Goal: Information Seeking & Learning: Understand process/instructions

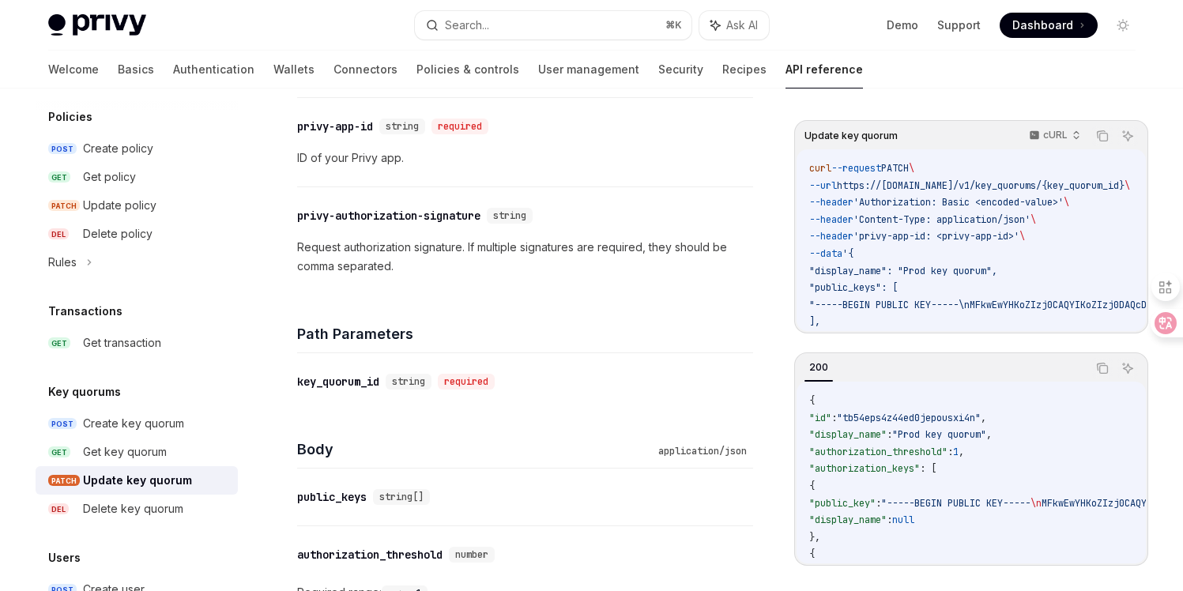
scroll to position [92, 0]
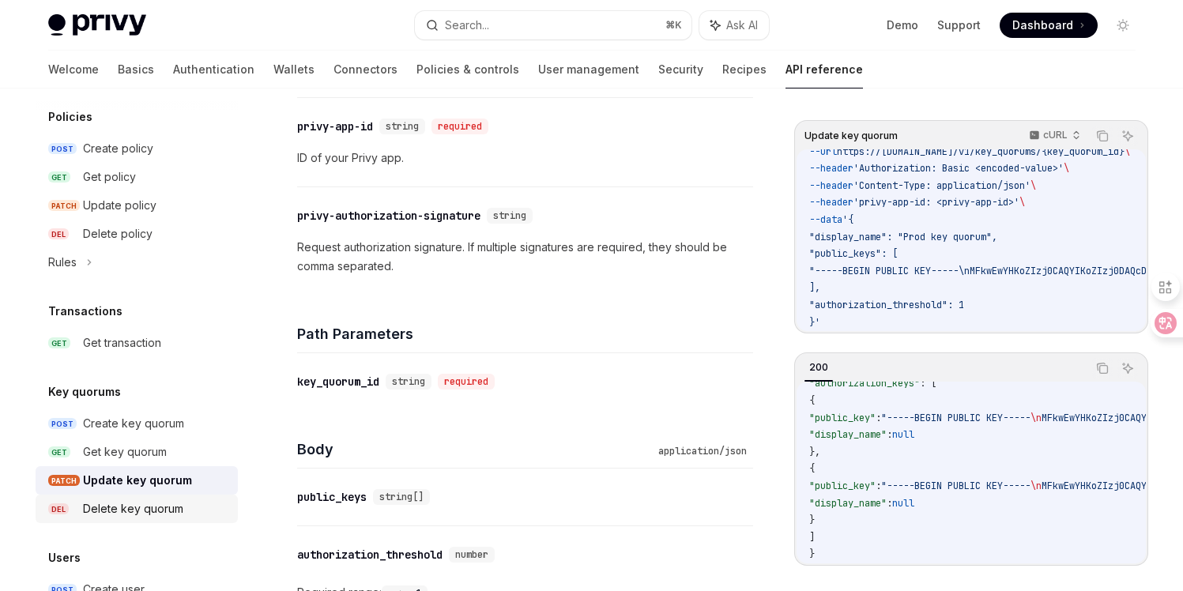
click at [159, 506] on div "Delete key quorum" at bounding box center [133, 508] width 100 height 19
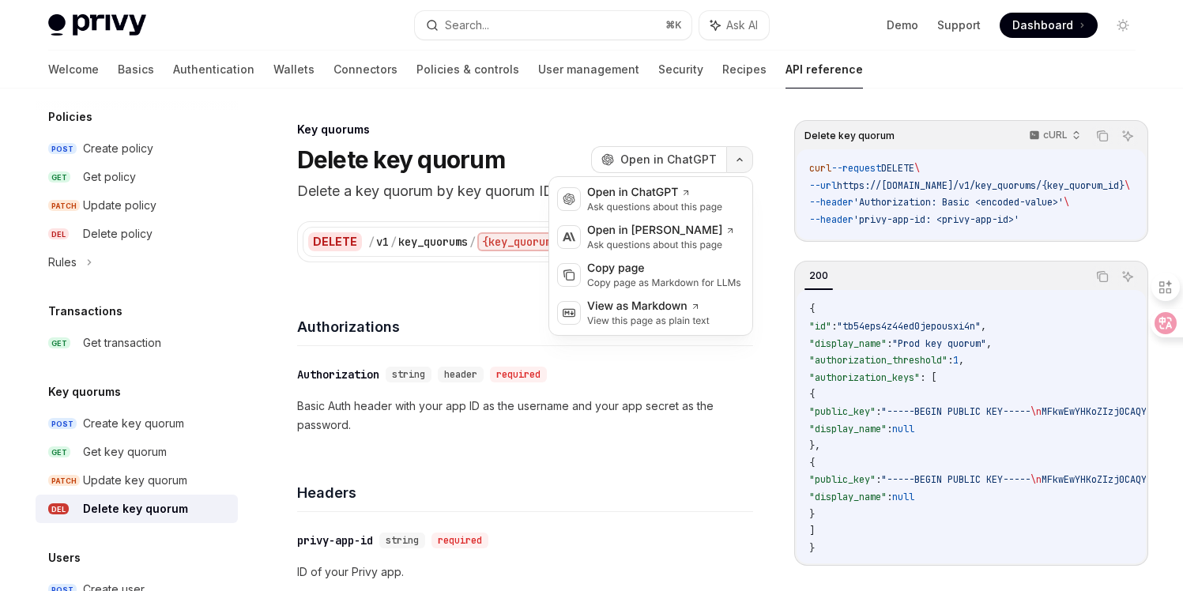
click at [747, 152] on button "button" at bounding box center [739, 159] width 27 height 27
click at [734, 137] on div "Key quorums" at bounding box center [525, 130] width 456 height 16
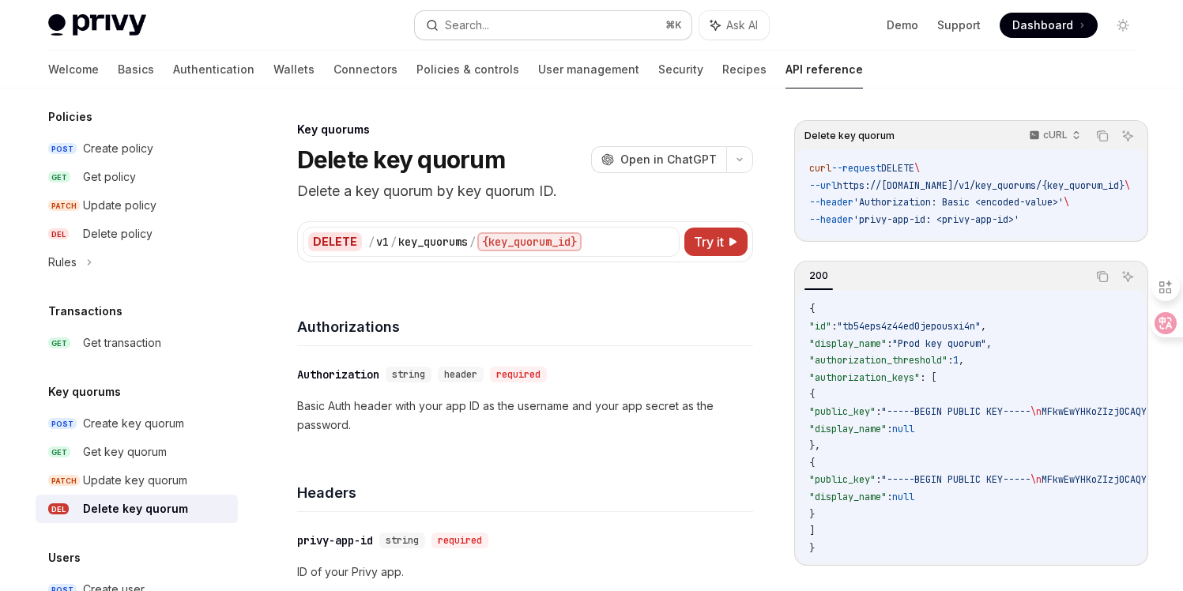
scroll to position [273, 0]
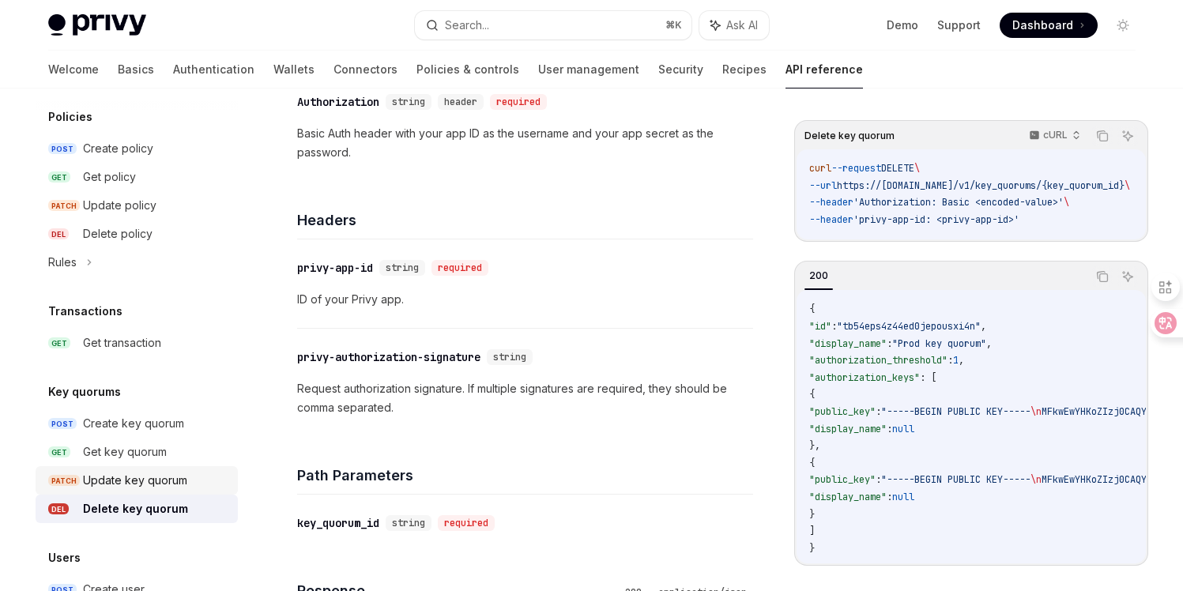
click at [167, 481] on div "Update key quorum" at bounding box center [135, 480] width 104 height 19
click at [168, 483] on div "Update key quorum" at bounding box center [135, 480] width 104 height 19
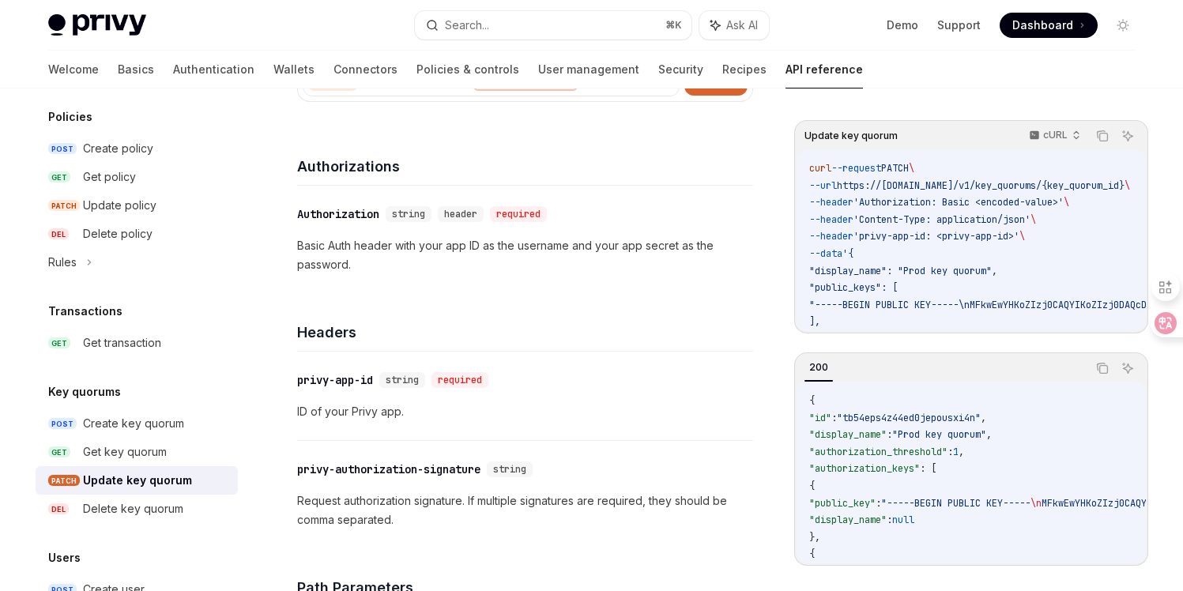
scroll to position [209, 0]
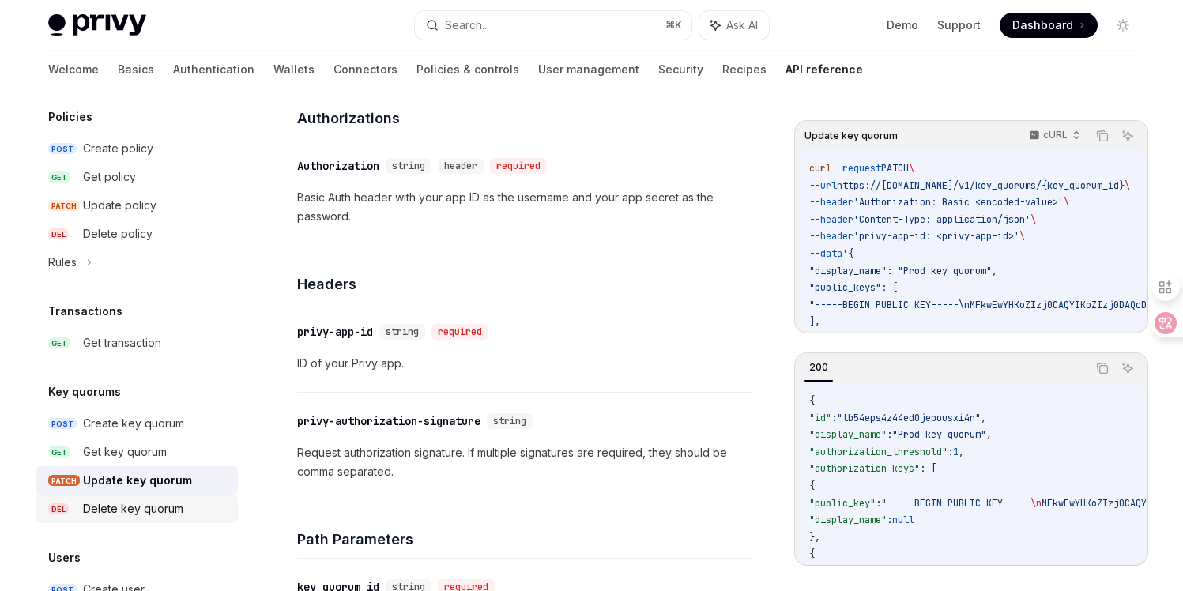
click at [175, 504] on div "Delete key quorum" at bounding box center [133, 508] width 100 height 19
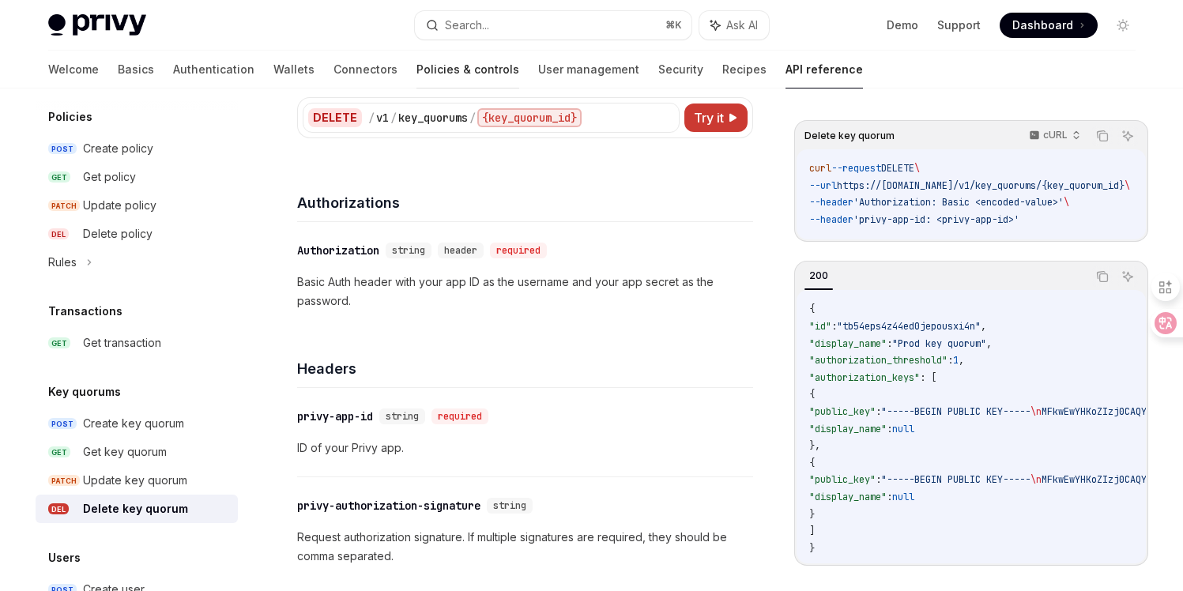
scroll to position [76, 0]
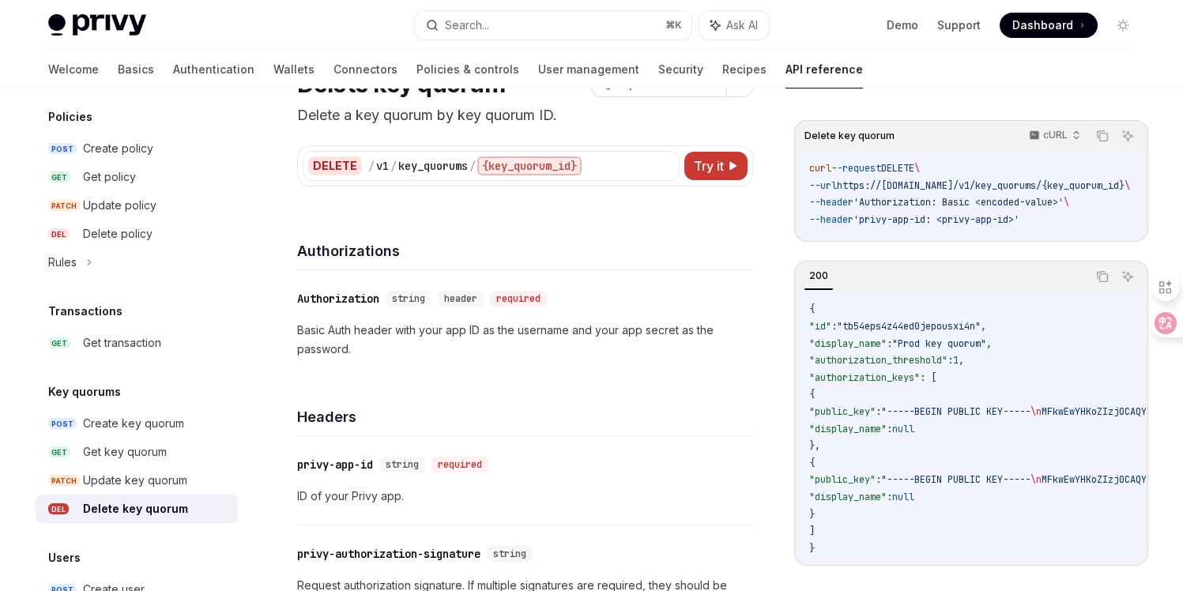
click at [341, 339] on p "Basic Auth header with your app ID as the username and your app secret as the p…" at bounding box center [525, 340] width 456 height 38
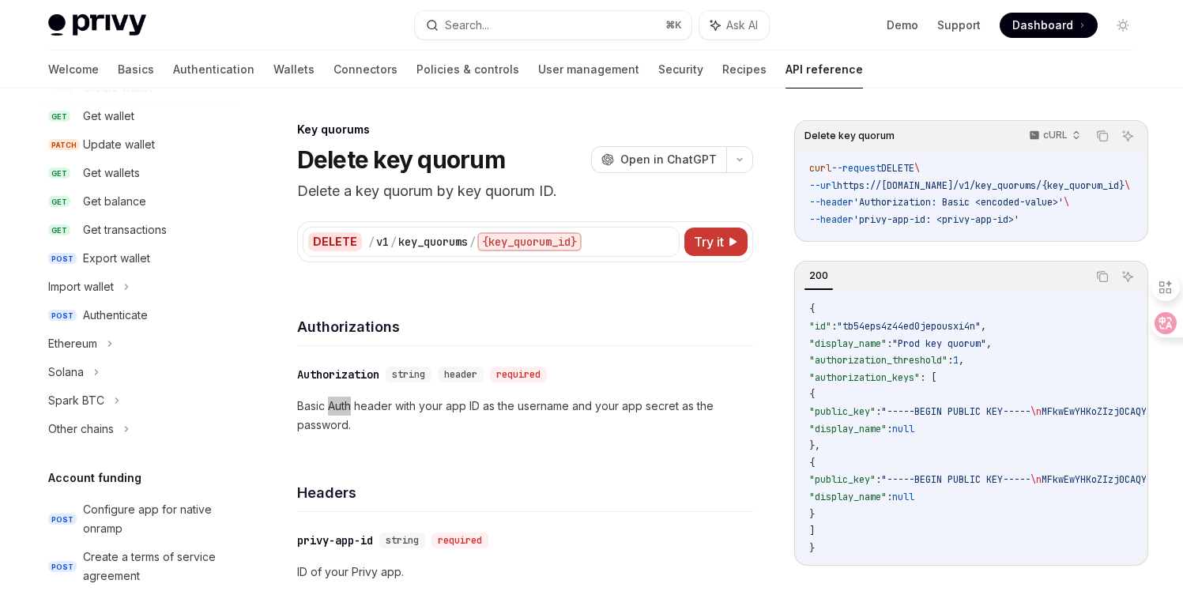
scroll to position [0, 0]
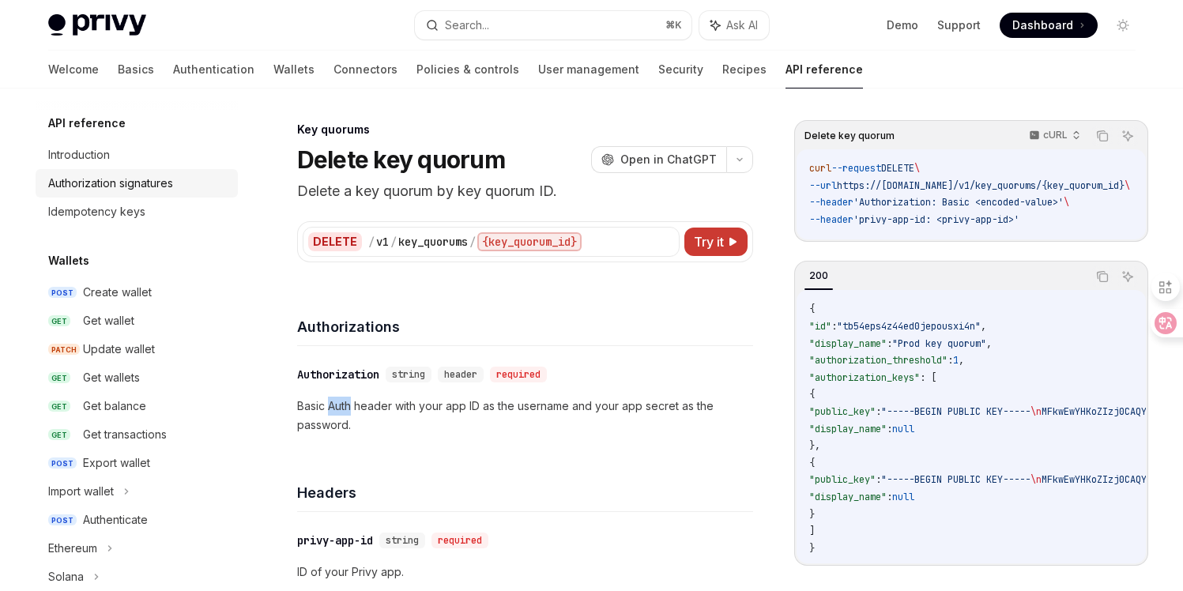
click at [129, 174] on div "Authorization signatures" at bounding box center [110, 183] width 125 height 19
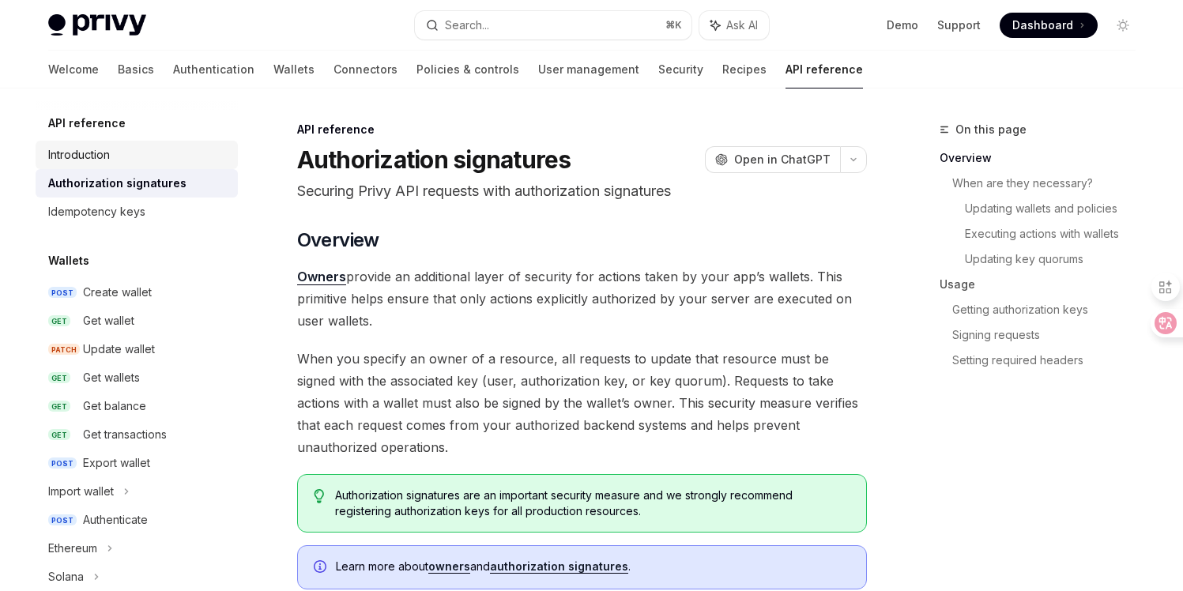
click at [119, 150] on div "Introduction" at bounding box center [138, 154] width 180 height 19
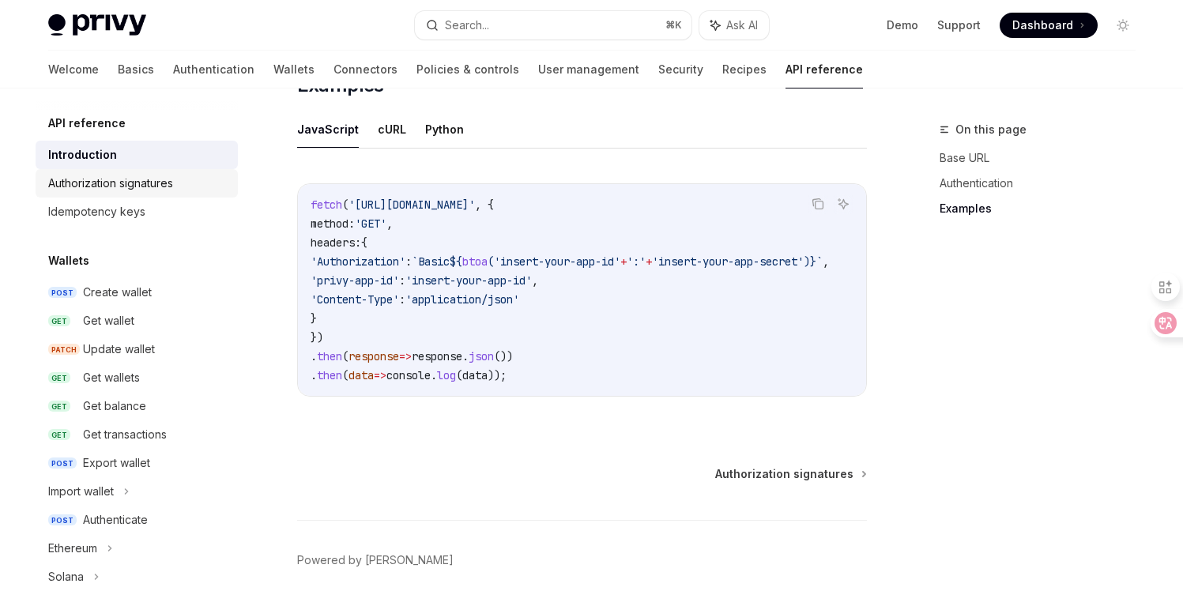
click at [163, 175] on div "Authorization signatures" at bounding box center [110, 183] width 125 height 19
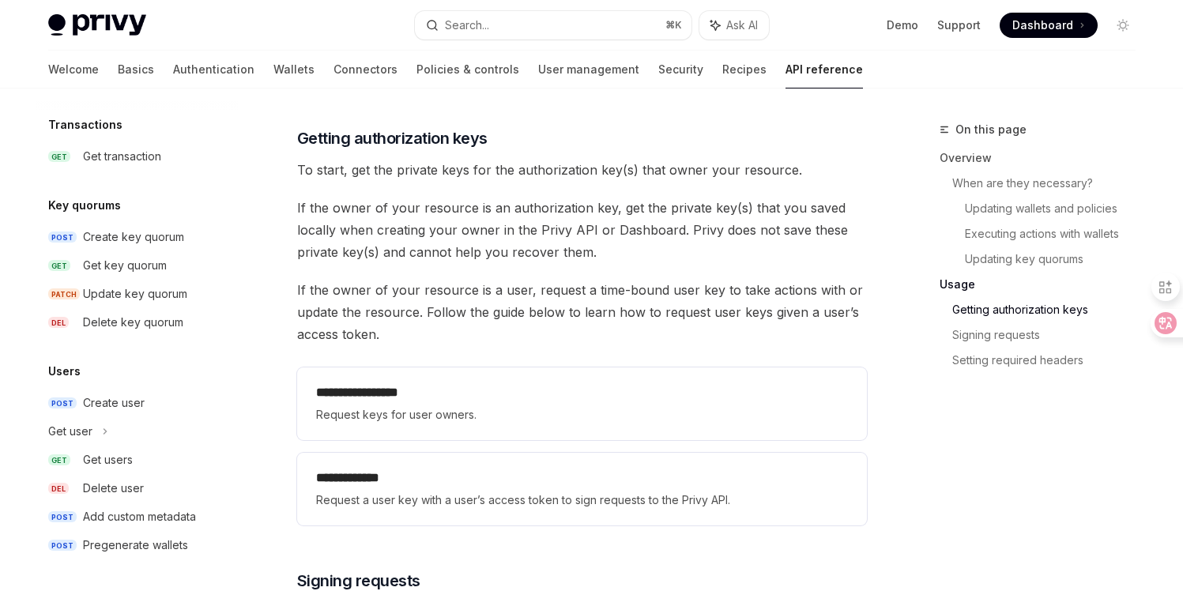
scroll to position [1688, 0]
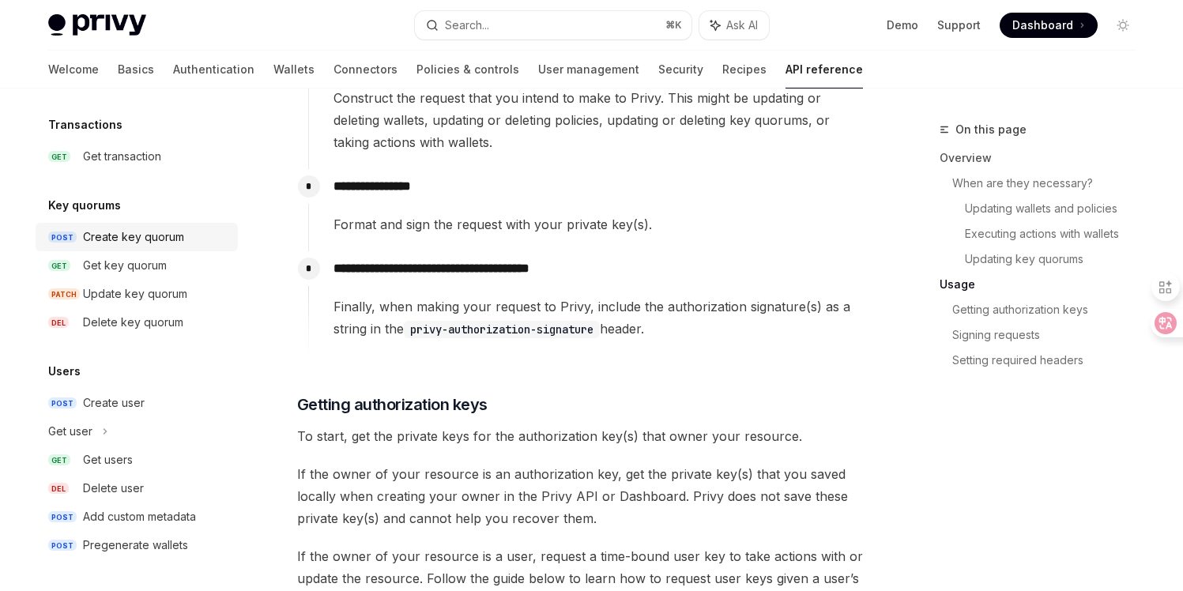
click at [165, 239] on div "Create key quorum" at bounding box center [133, 237] width 101 height 19
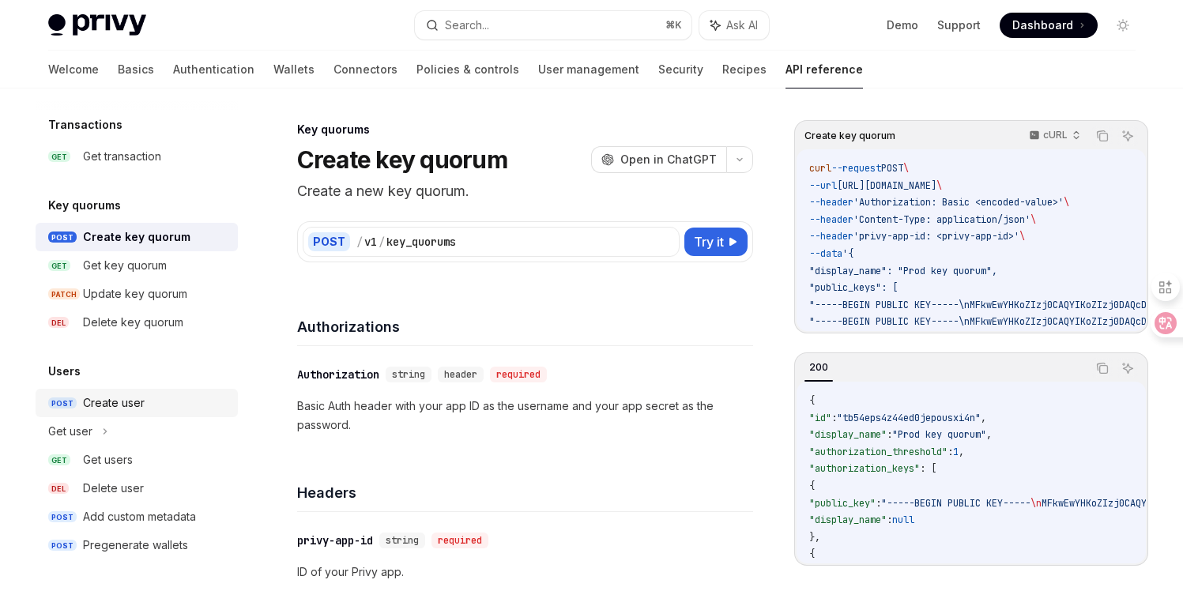
click at [123, 405] on div "Create user" at bounding box center [114, 402] width 62 height 19
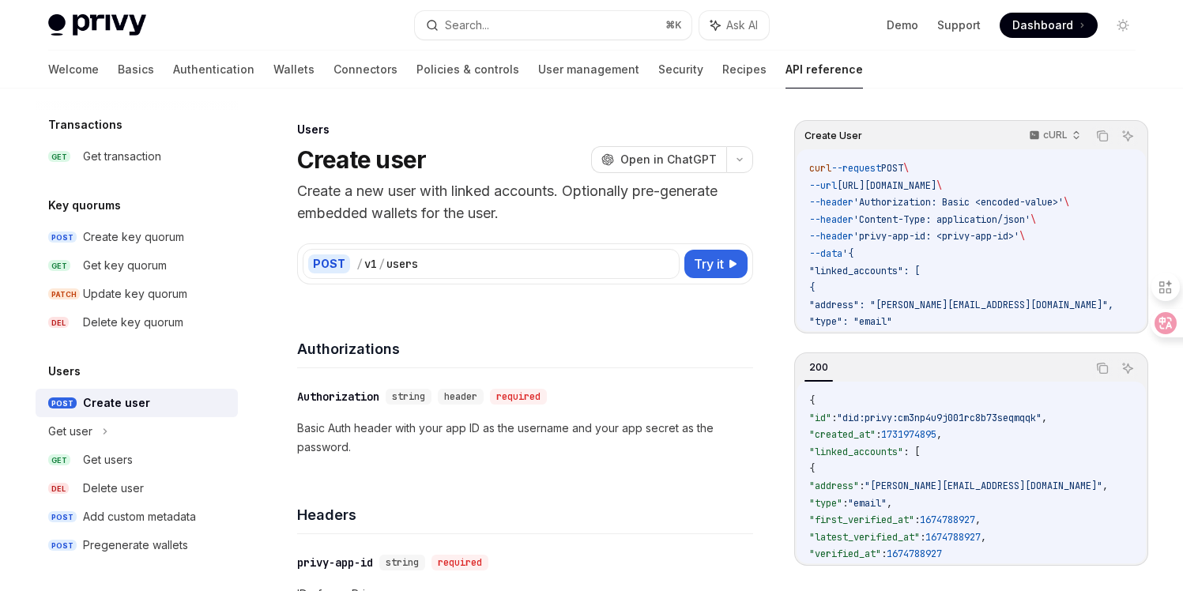
type textarea "*"
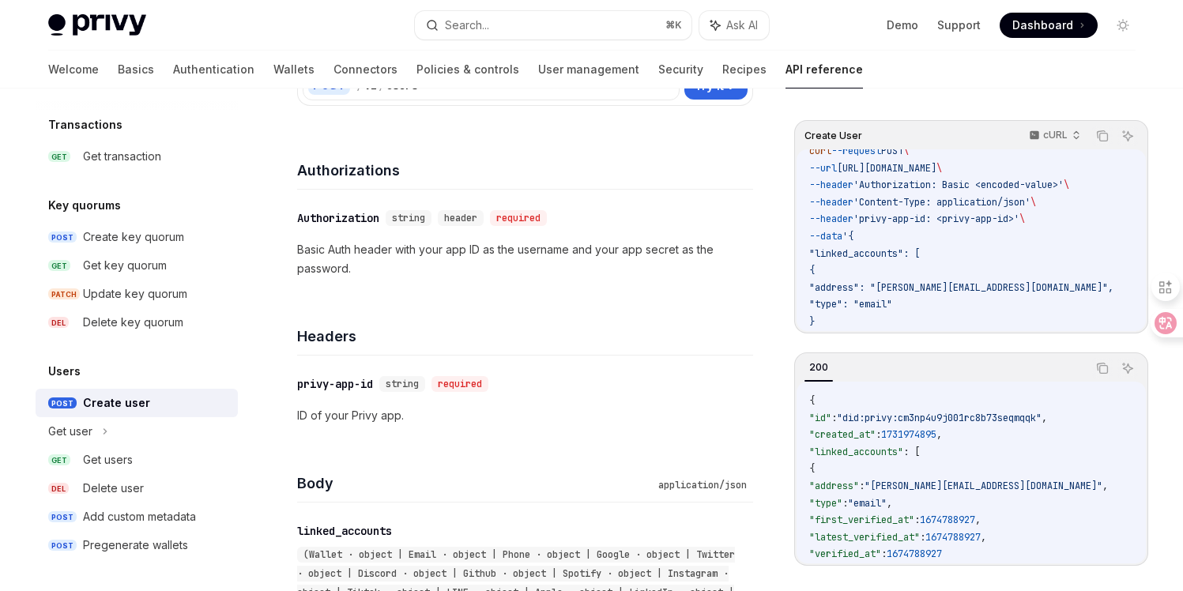
scroll to position [542, 0]
